Goal: Task Accomplishment & Management: Complete application form

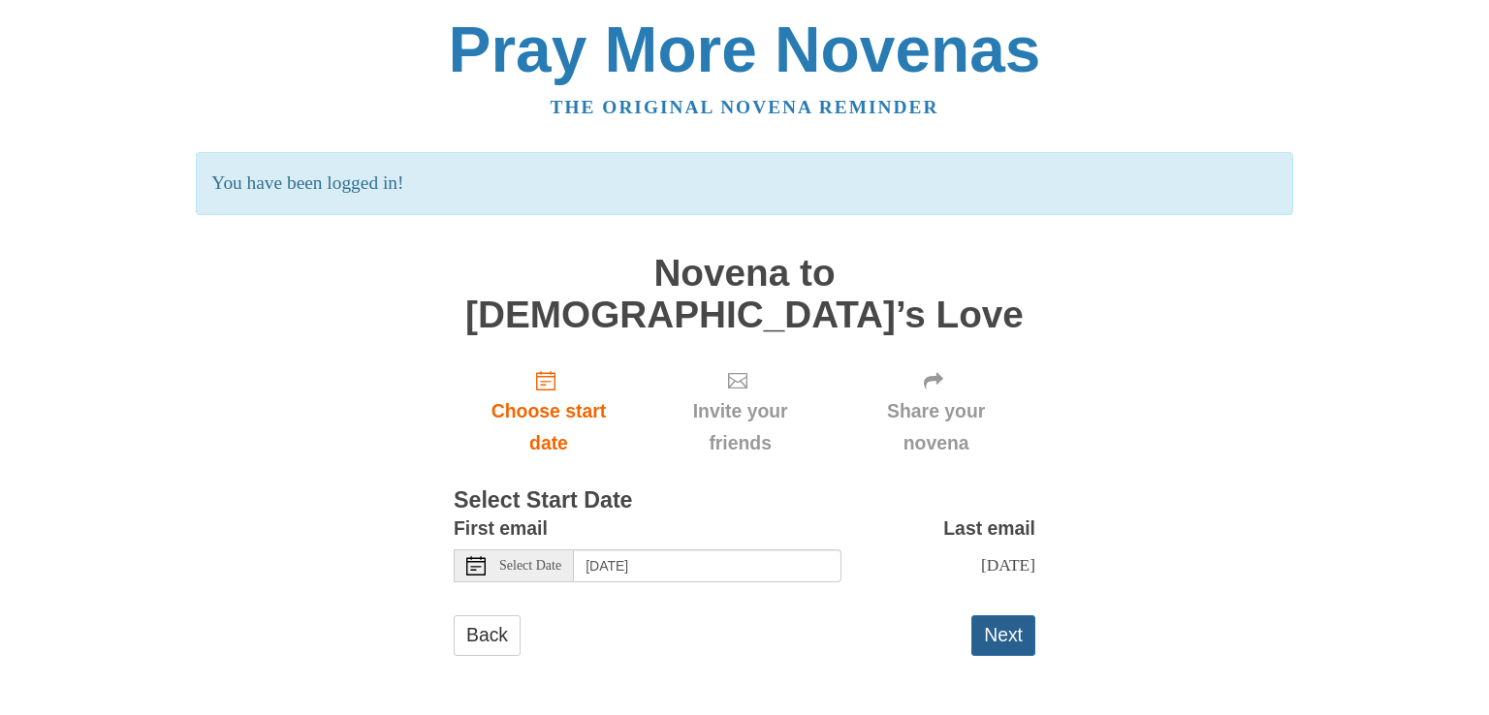
click at [988, 615] on button "Next" at bounding box center [1003, 635] width 64 height 40
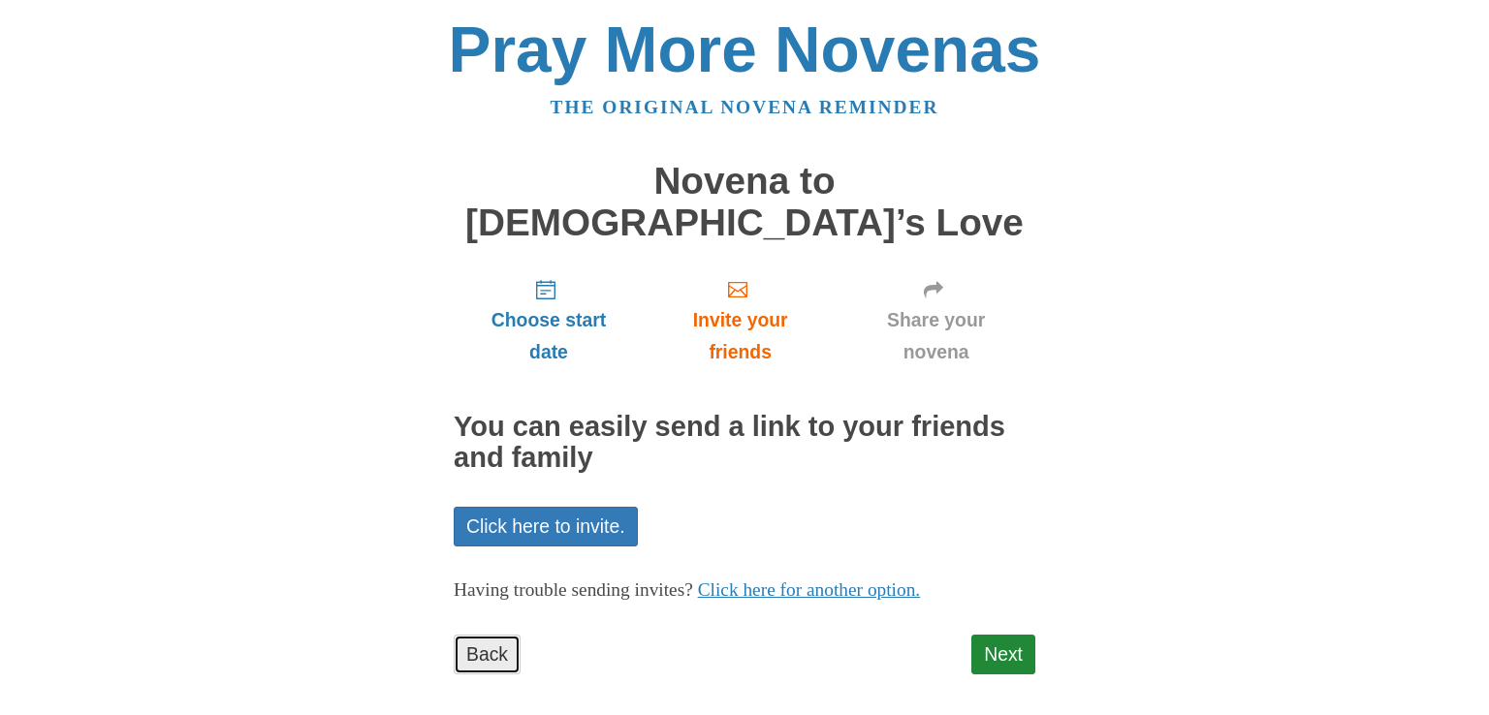
click at [491, 635] on link "Back" at bounding box center [487, 655] width 67 height 40
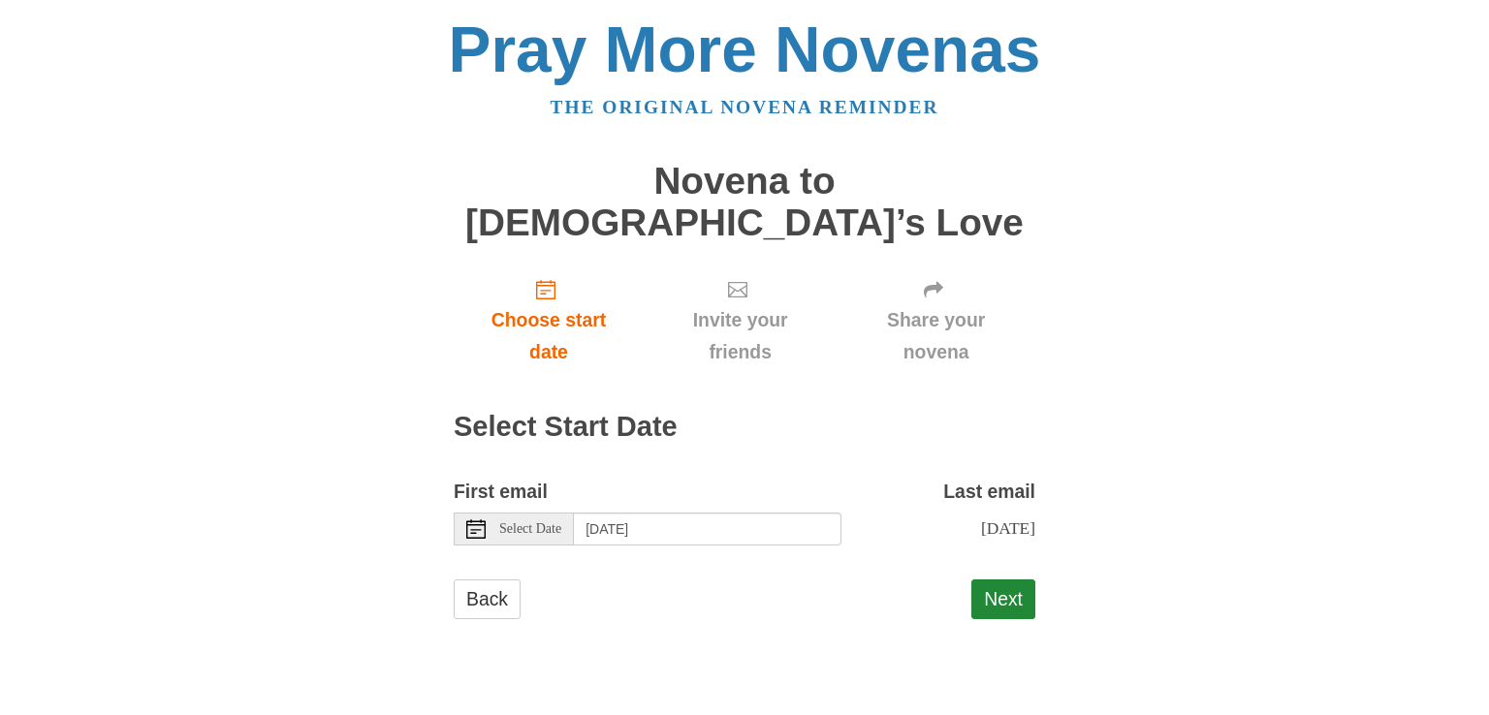
click at [520, 522] on span "Select Date" at bounding box center [530, 529] width 62 height 14
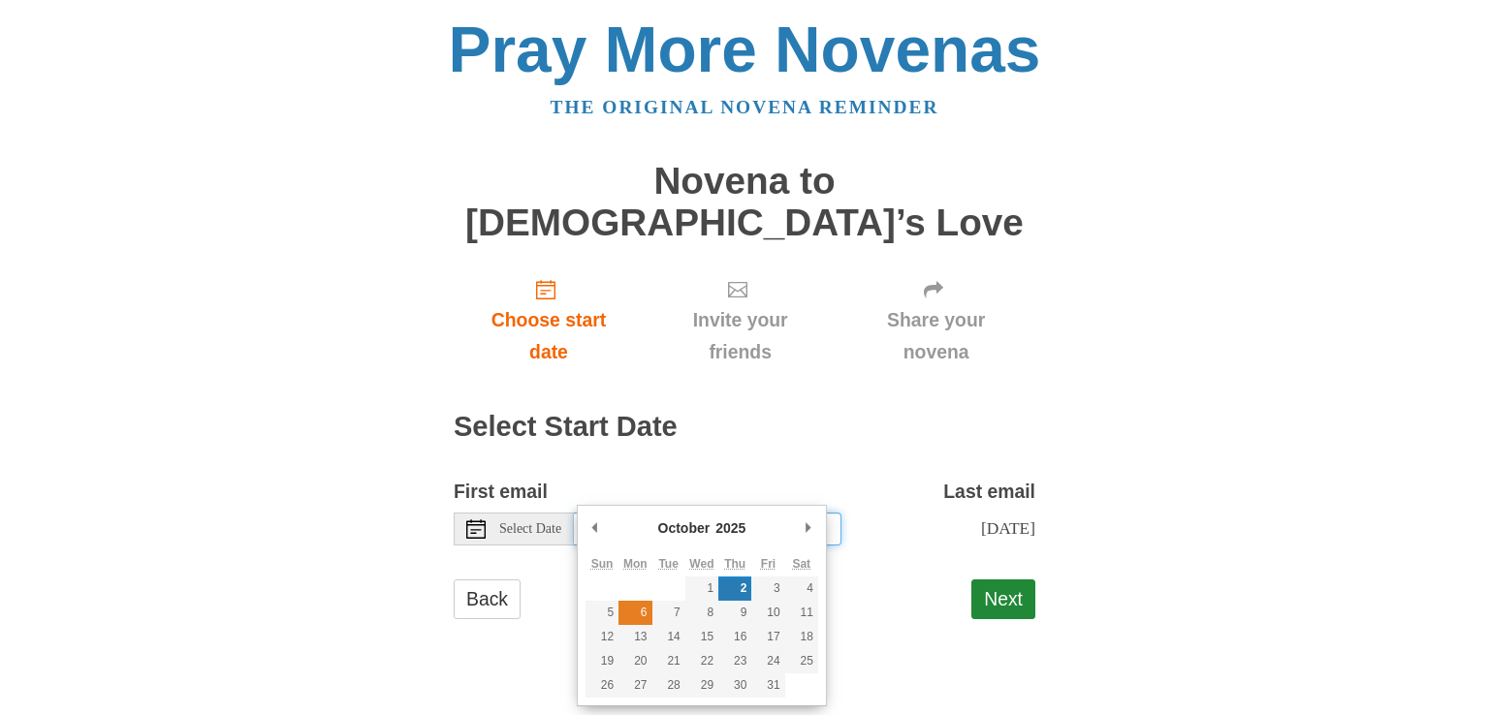
type input "Monday, October 6th"
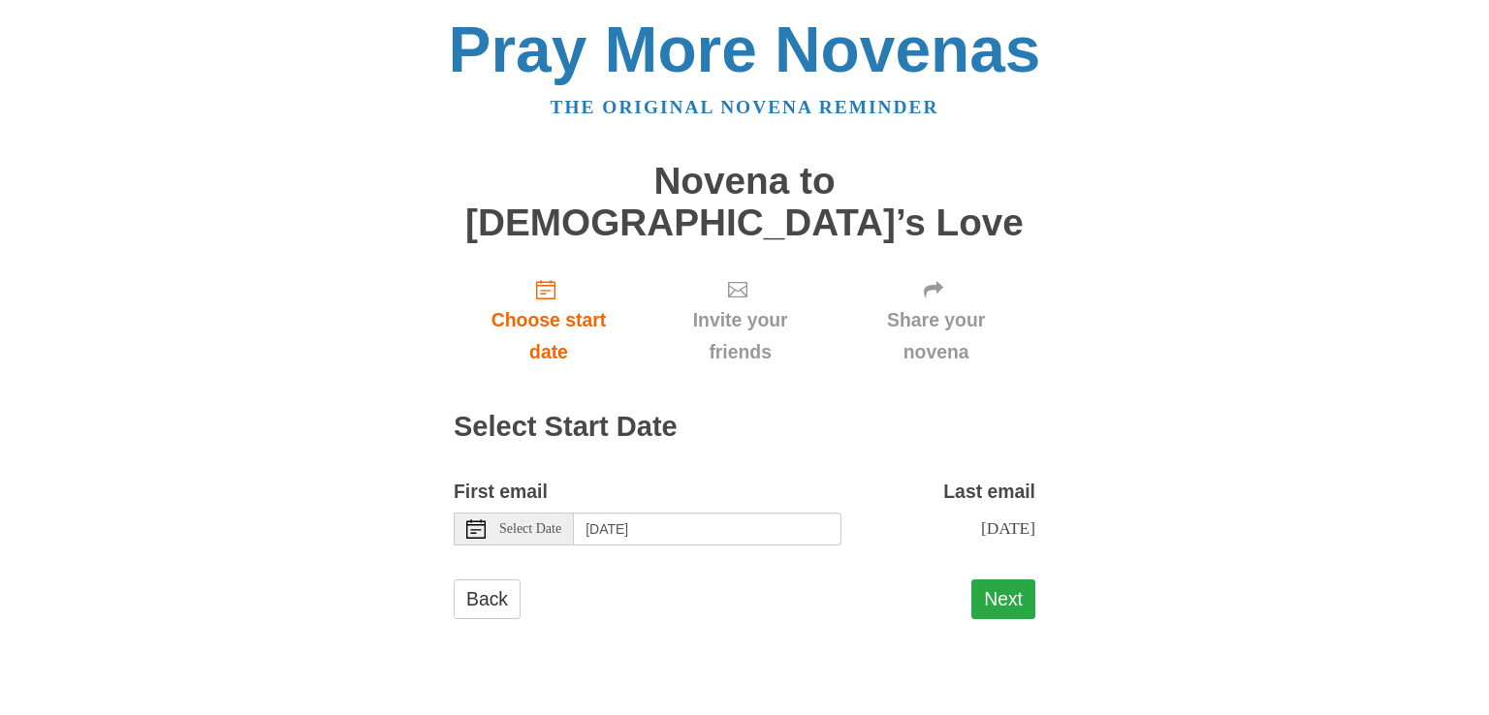
click at [985, 580] on button "Next" at bounding box center [1003, 600] width 64 height 40
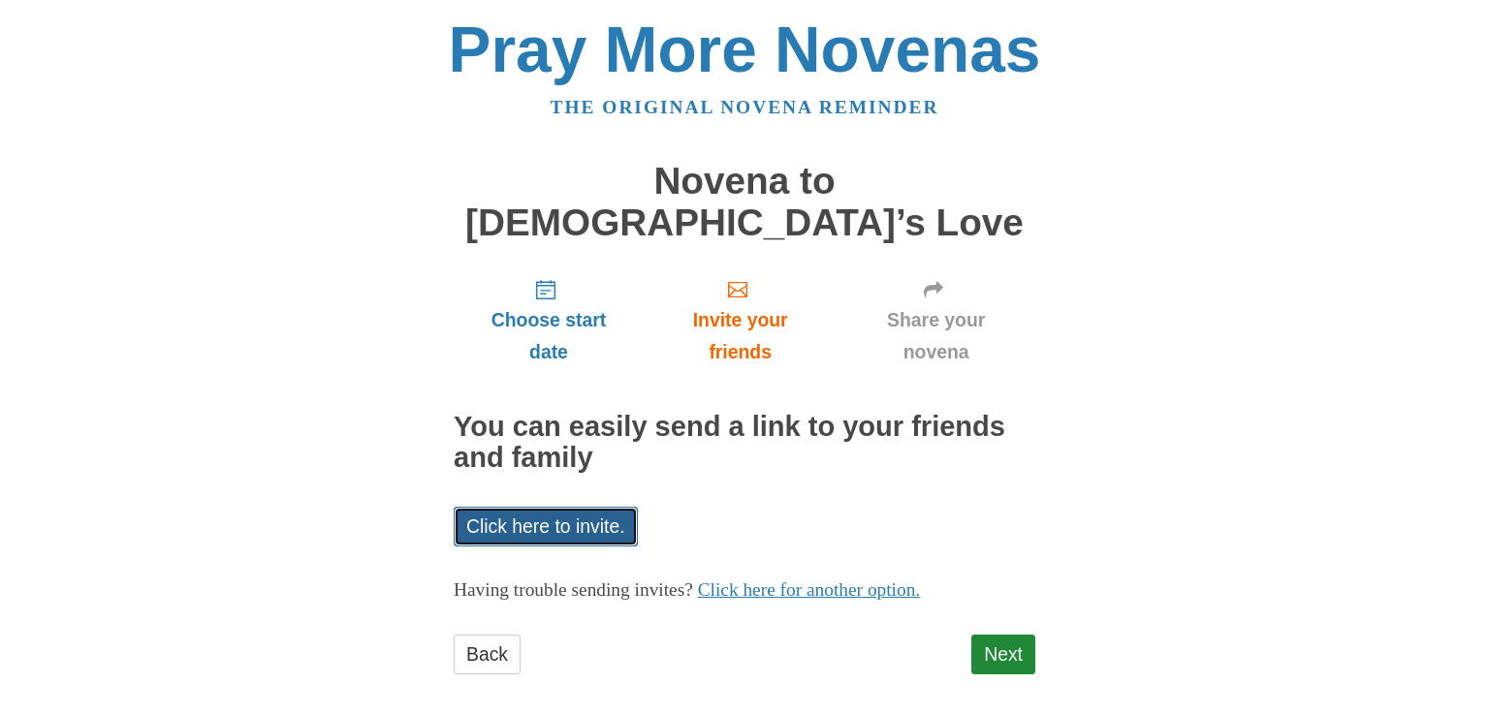
click at [602, 507] on link "Click here to invite." at bounding box center [546, 527] width 184 height 40
click at [993, 635] on link "Next" at bounding box center [1003, 655] width 64 height 40
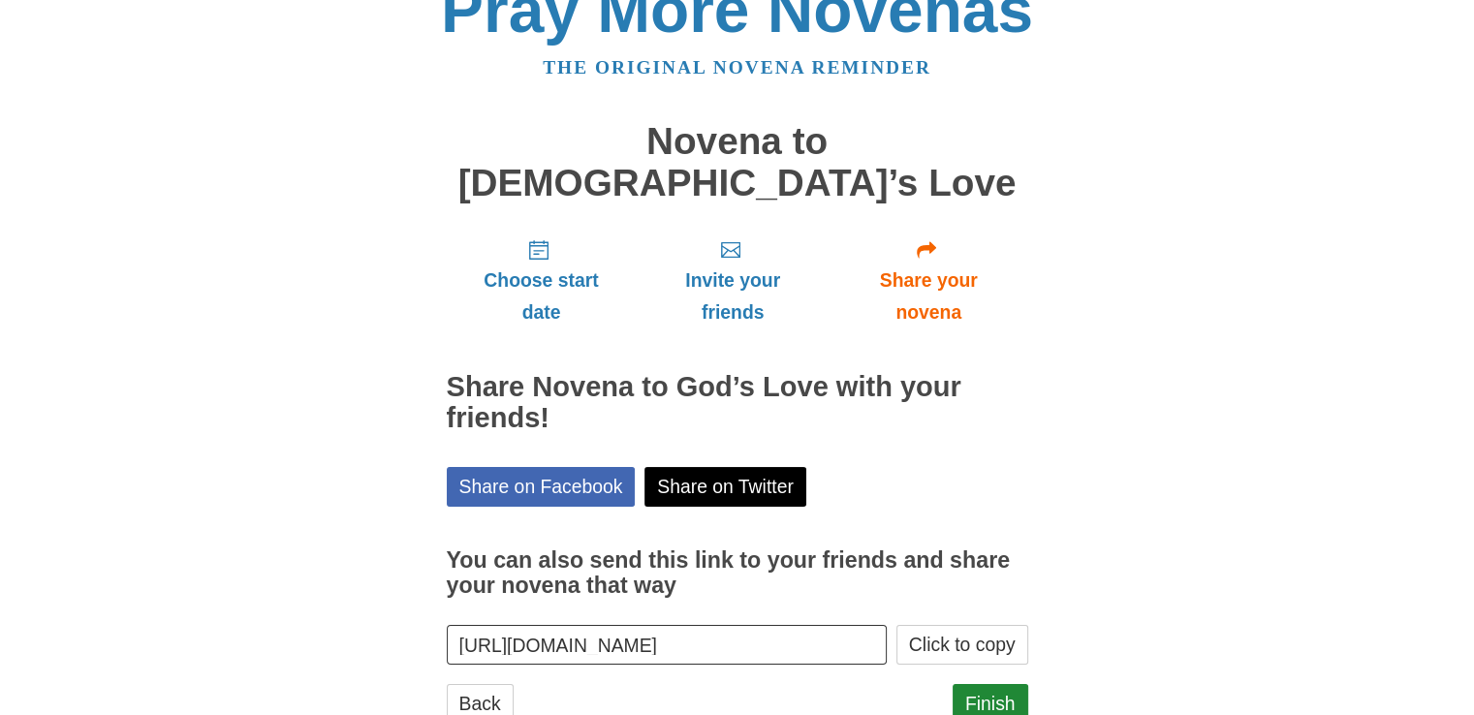
scroll to position [62, 0]
